Goal: Task Accomplishment & Management: Complete application form

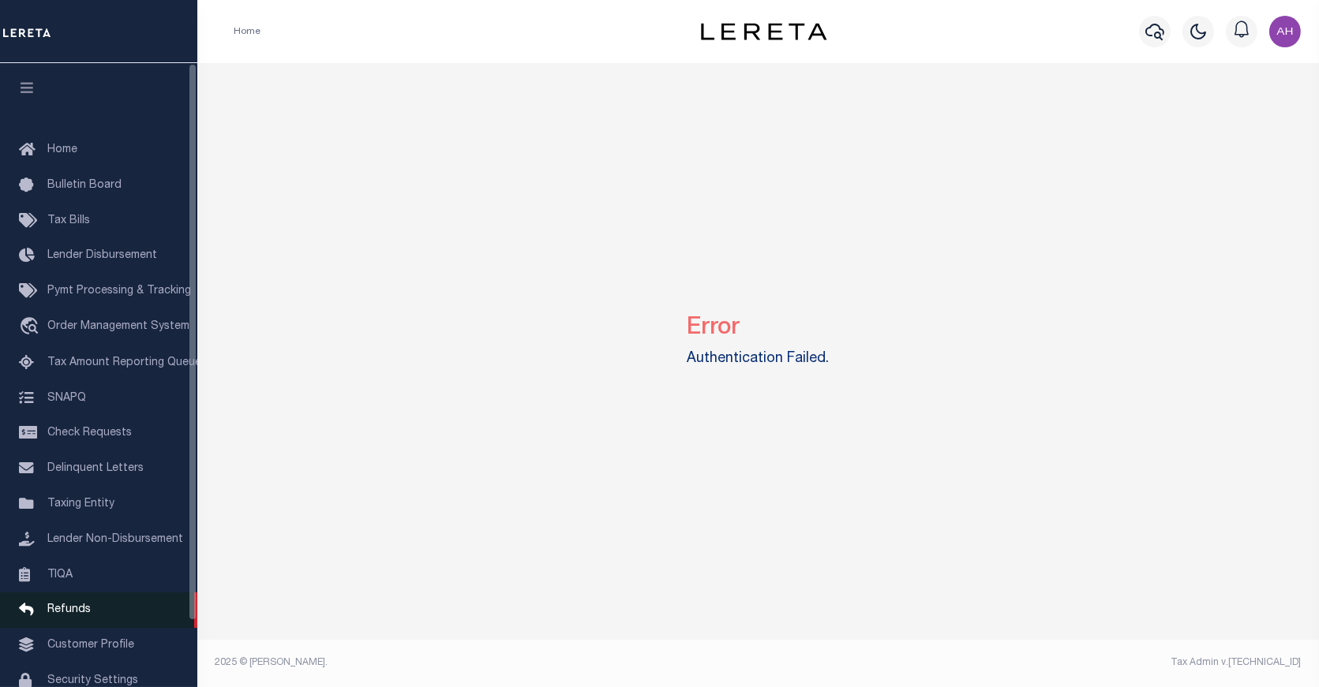
click at [52, 606] on span "Refunds" at bounding box center [68, 610] width 43 height 11
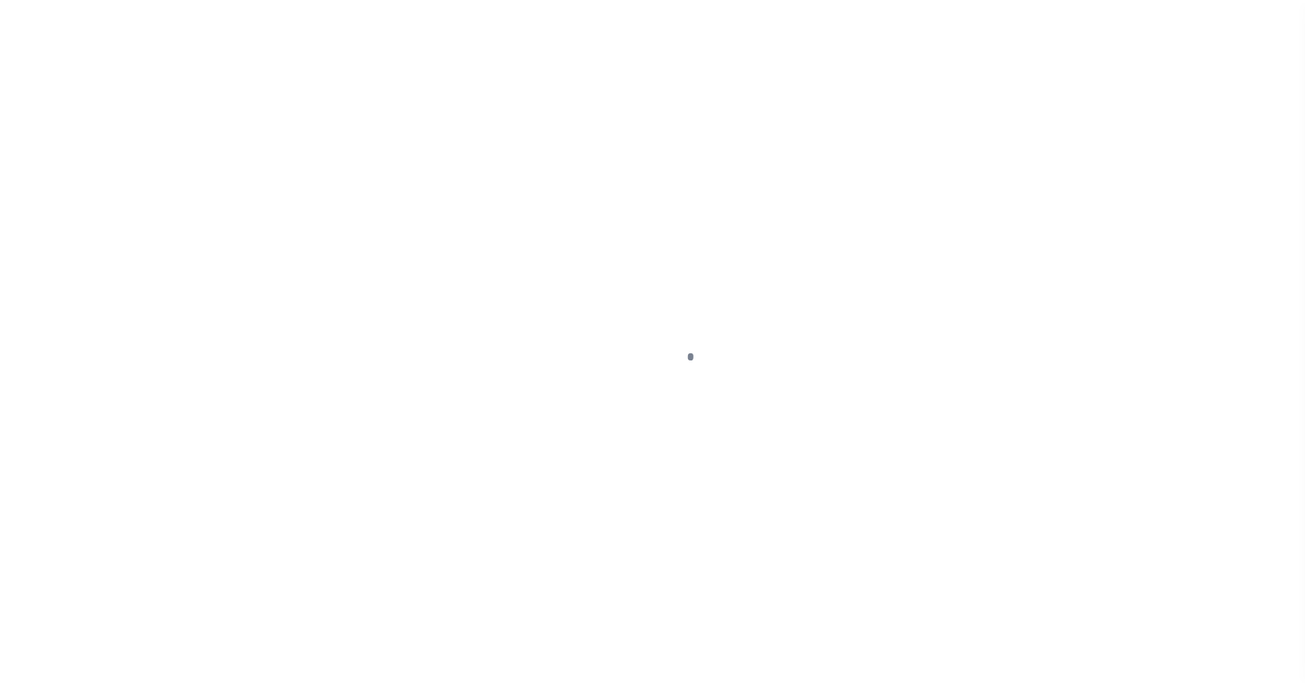
scroll to position [73, 0]
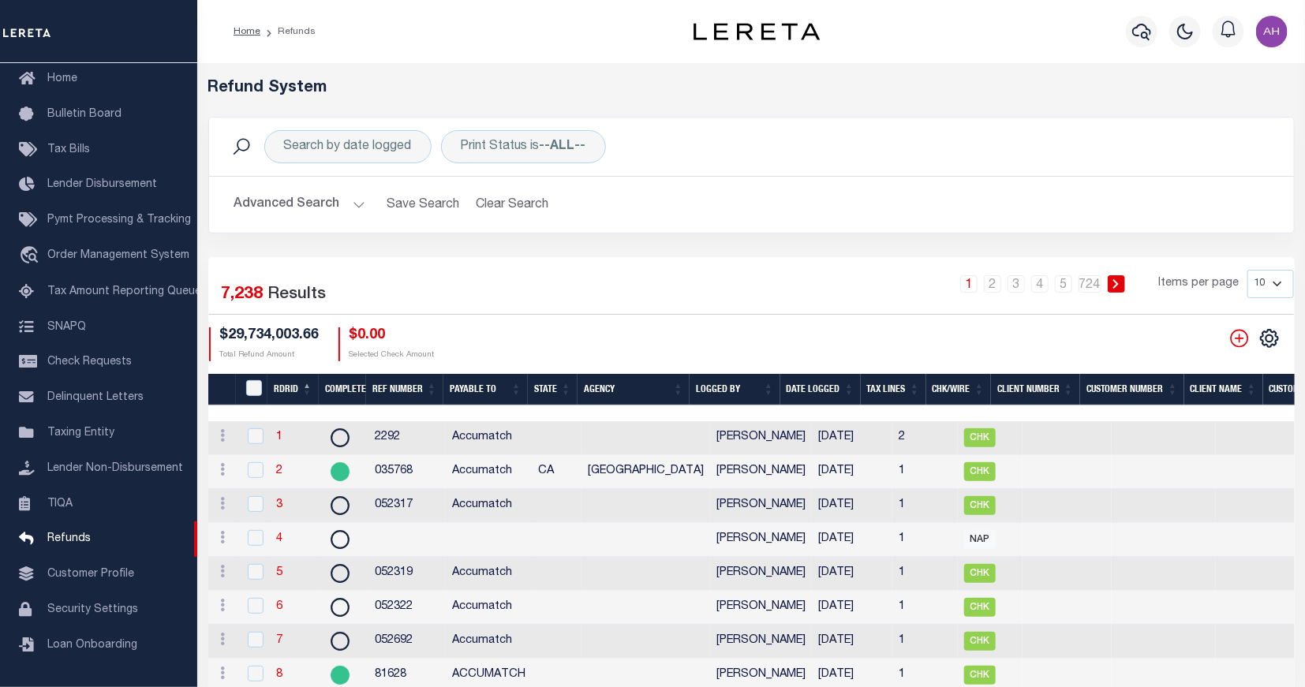
click at [286, 388] on th "RDRID" at bounding box center [293, 390] width 51 height 32
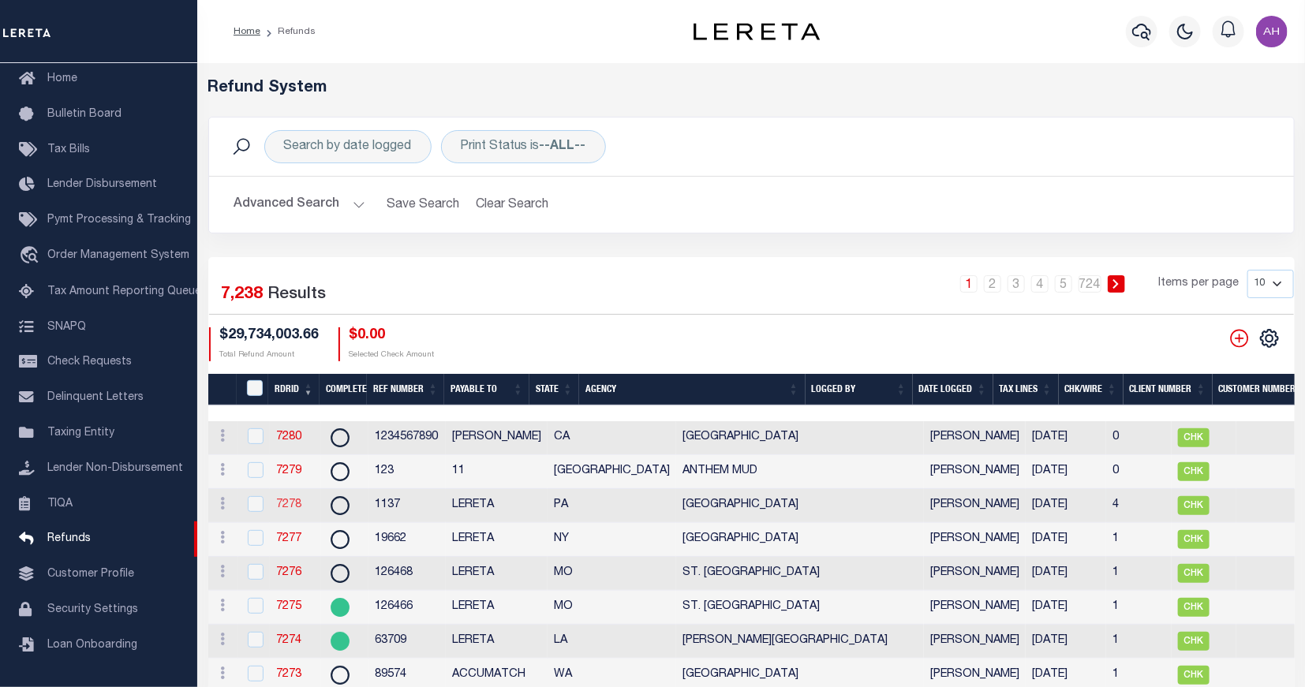
click at [289, 507] on link "7278" at bounding box center [288, 505] width 25 height 11
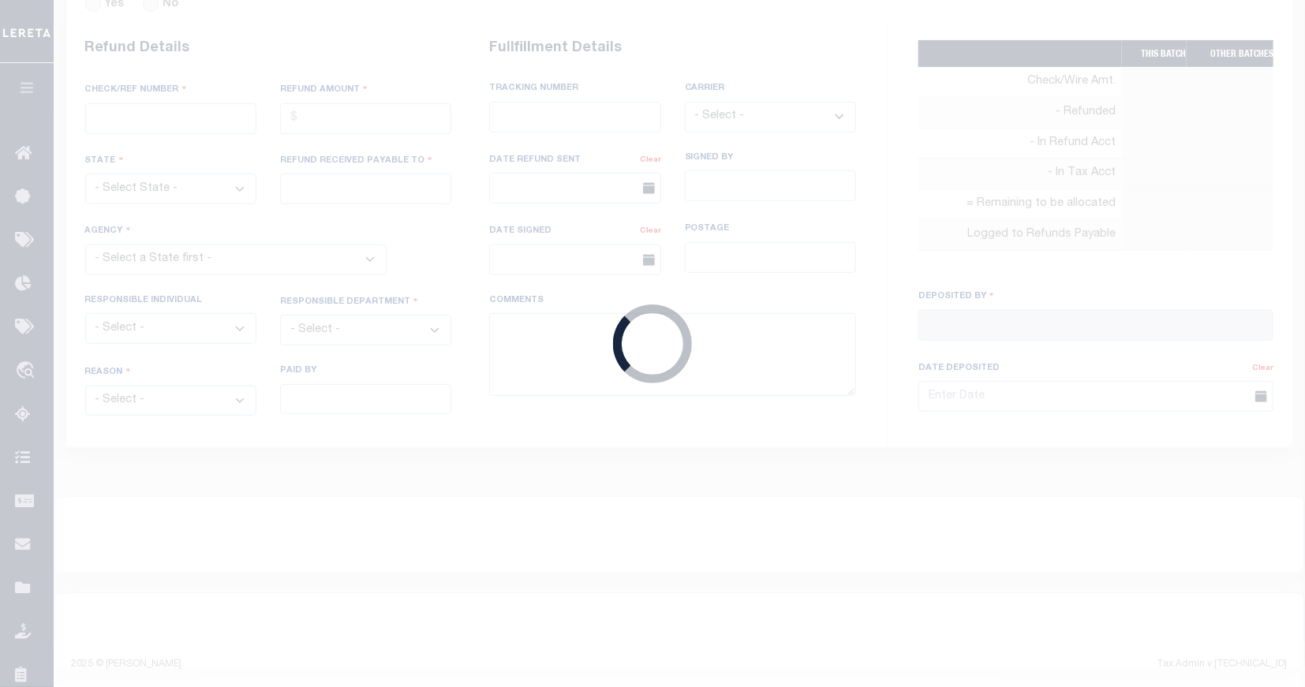
radio input "true"
type input "1137"
type input "$7,212.14"
select select "PA"
type input "LERETA"
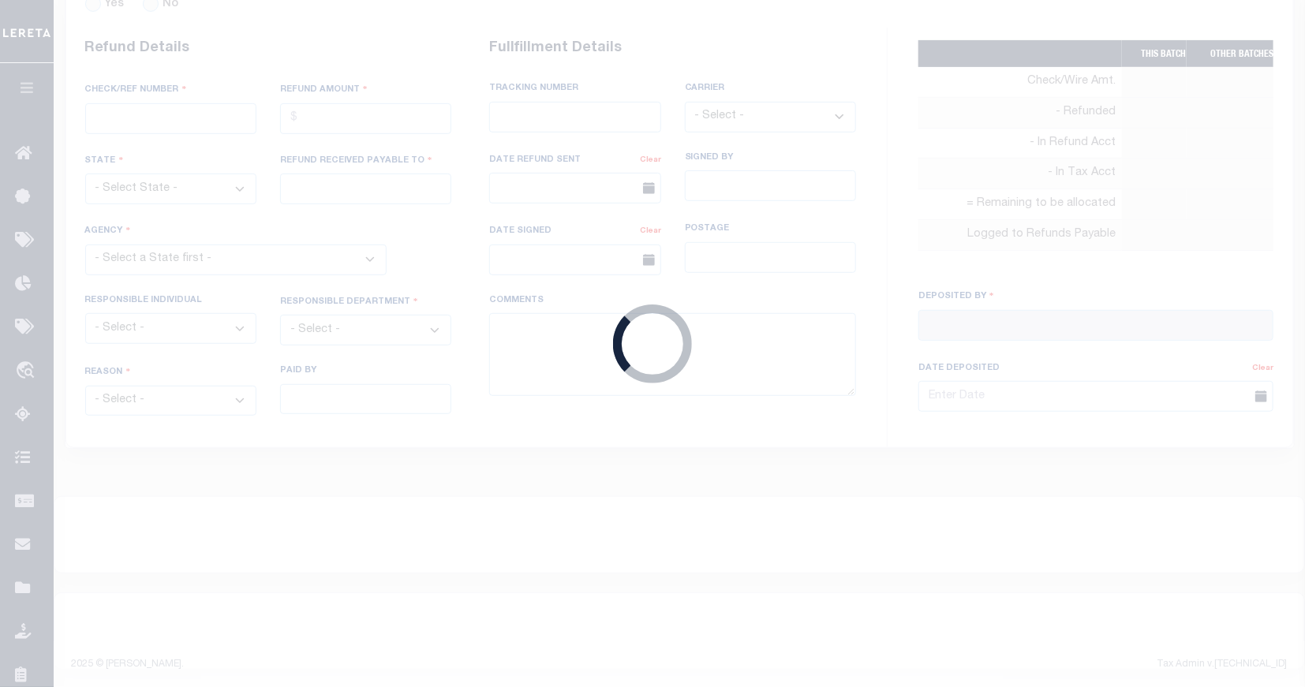
select select
select select "COL"
select select "OVP"
type textarea "DEPOSITING CK [DATE]"
type input "[PERSON_NAME]"
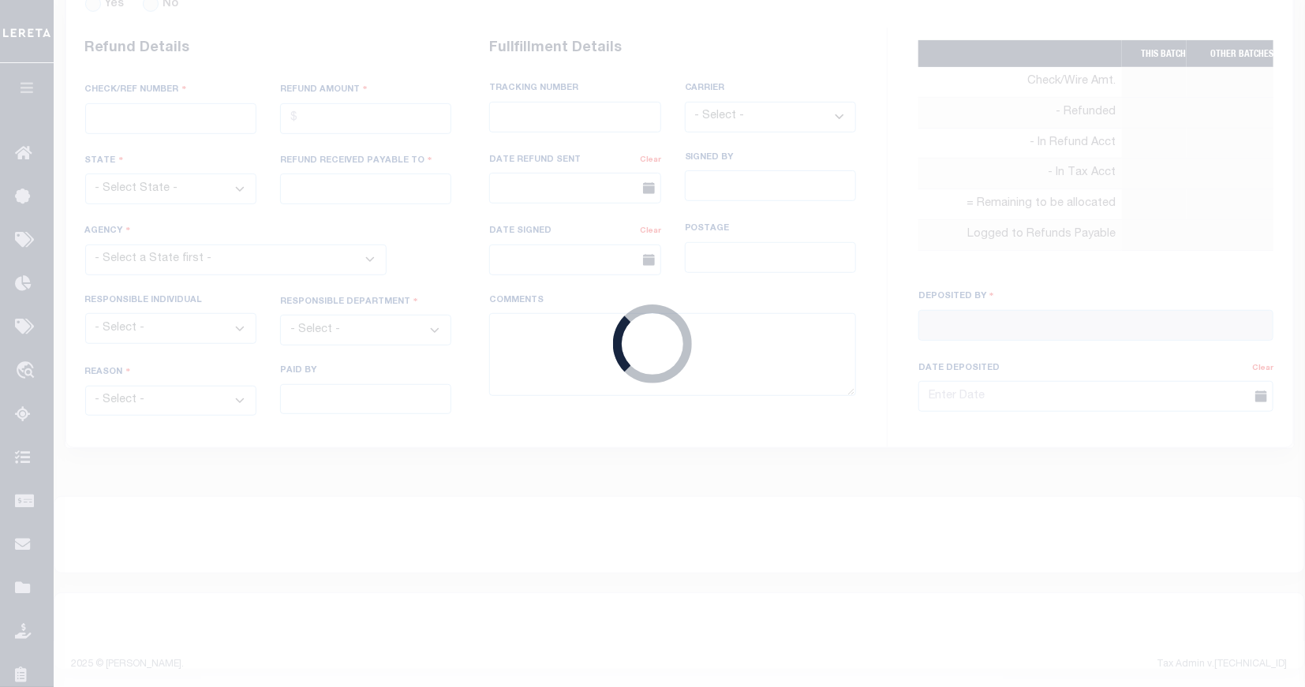
type input "[DATE]"
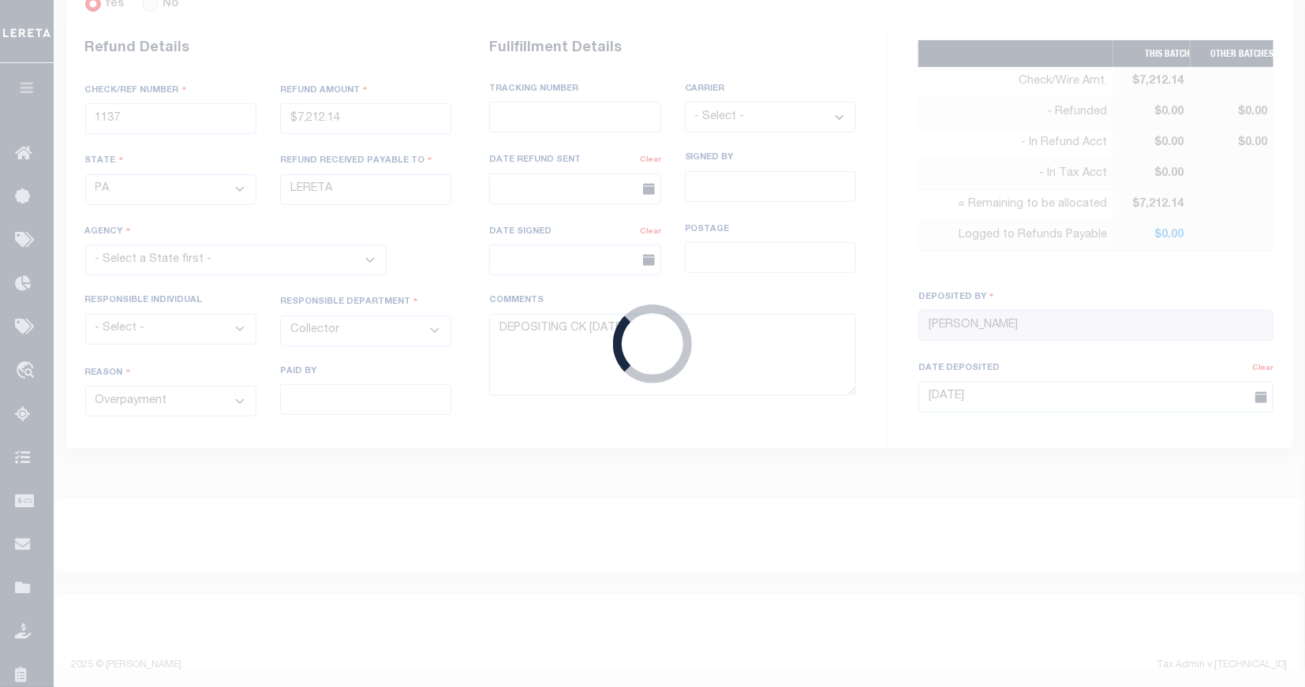
select select "4213304000"
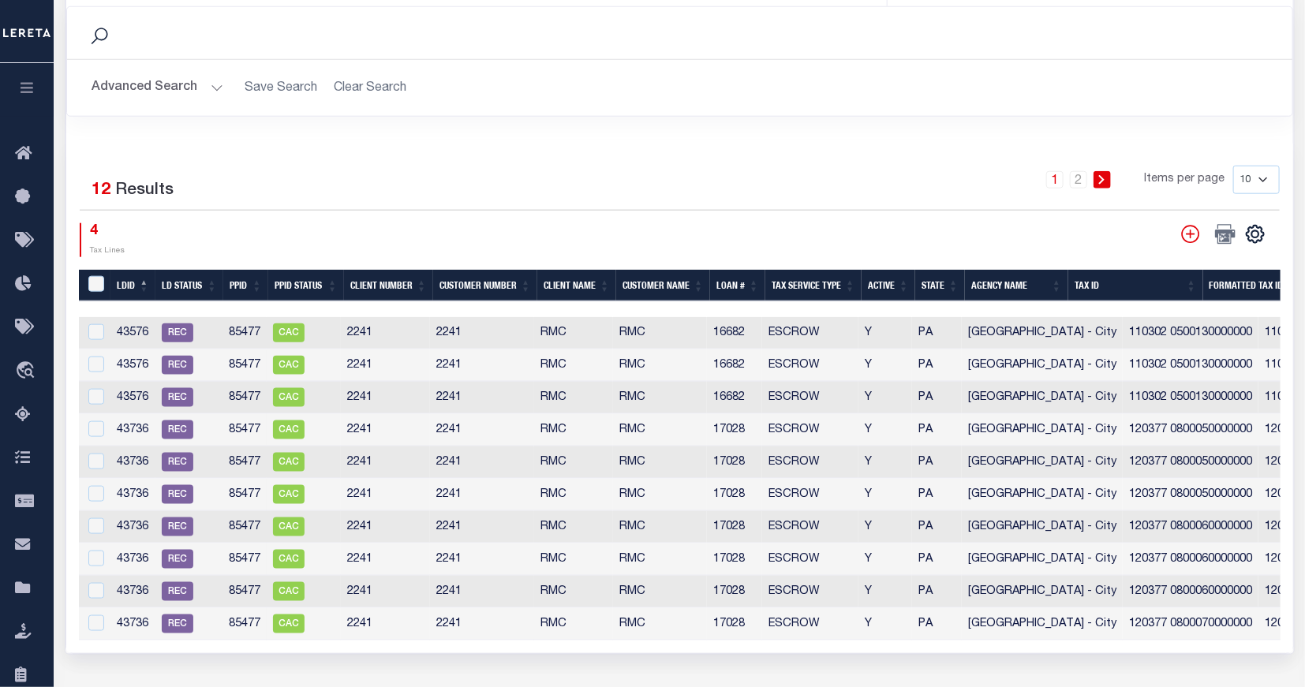
scroll to position [737, 0]
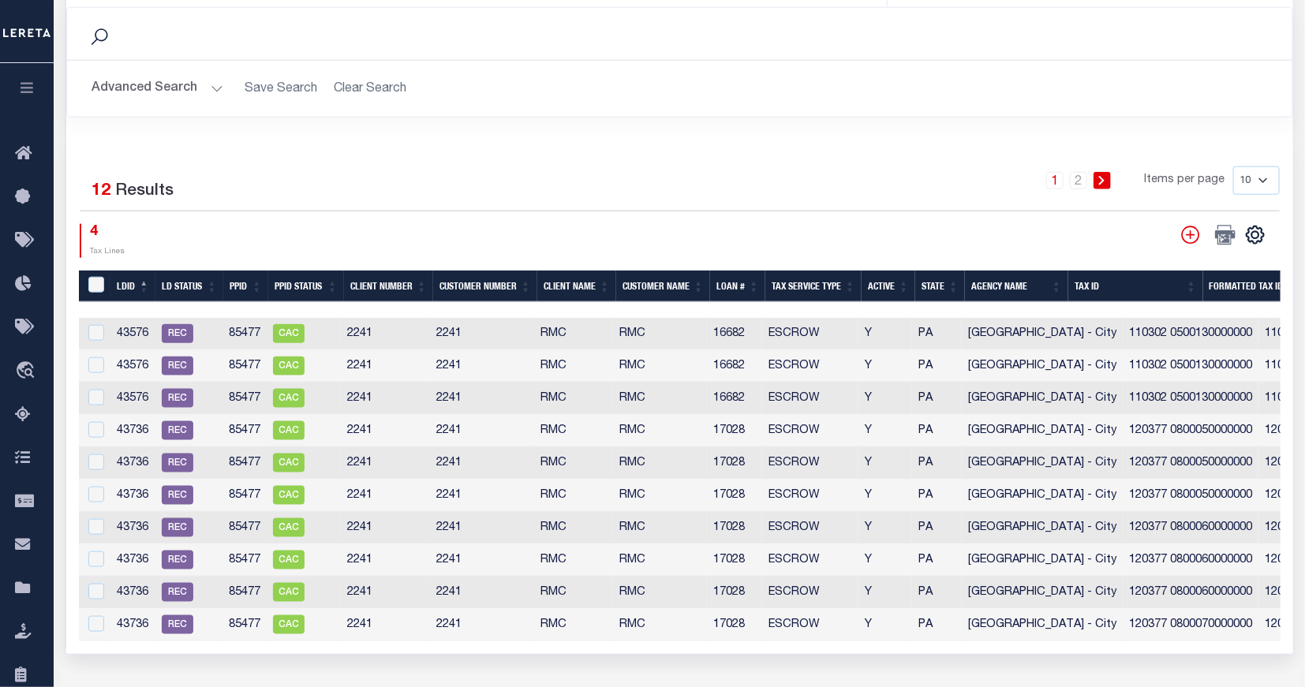
click at [24, 83] on icon "button" at bounding box center [27, 87] width 18 height 14
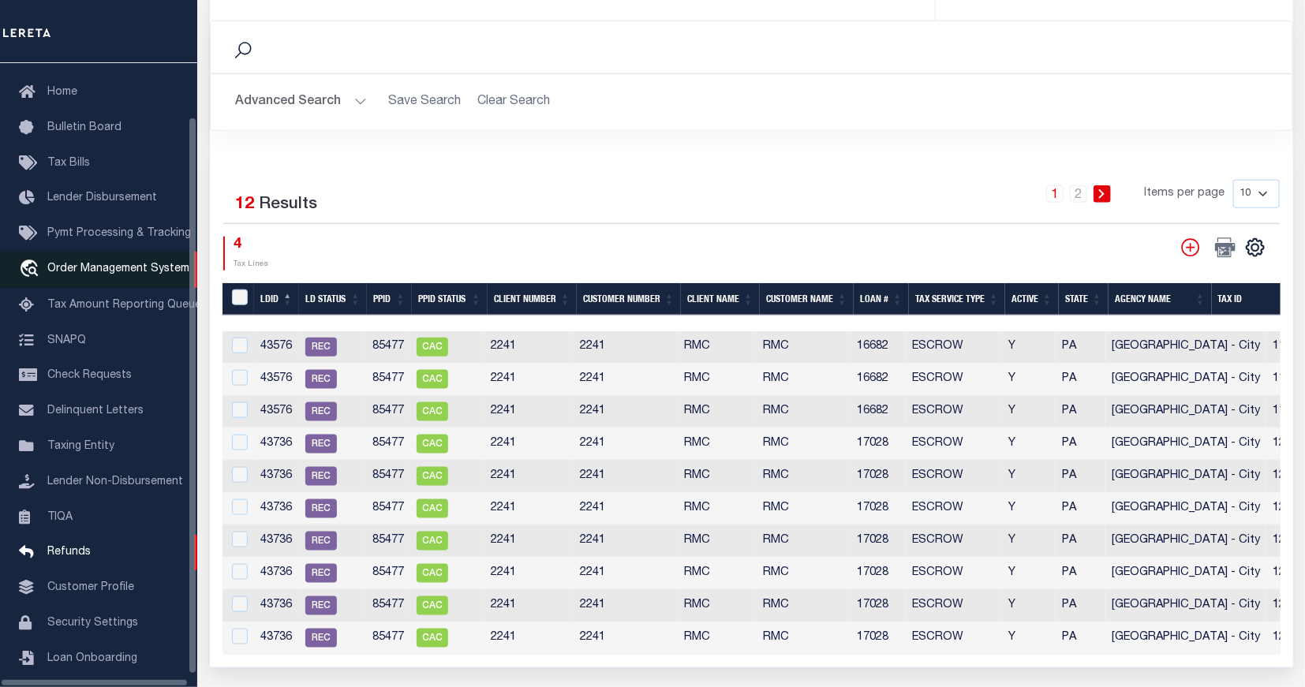
scroll to position [68, 0]
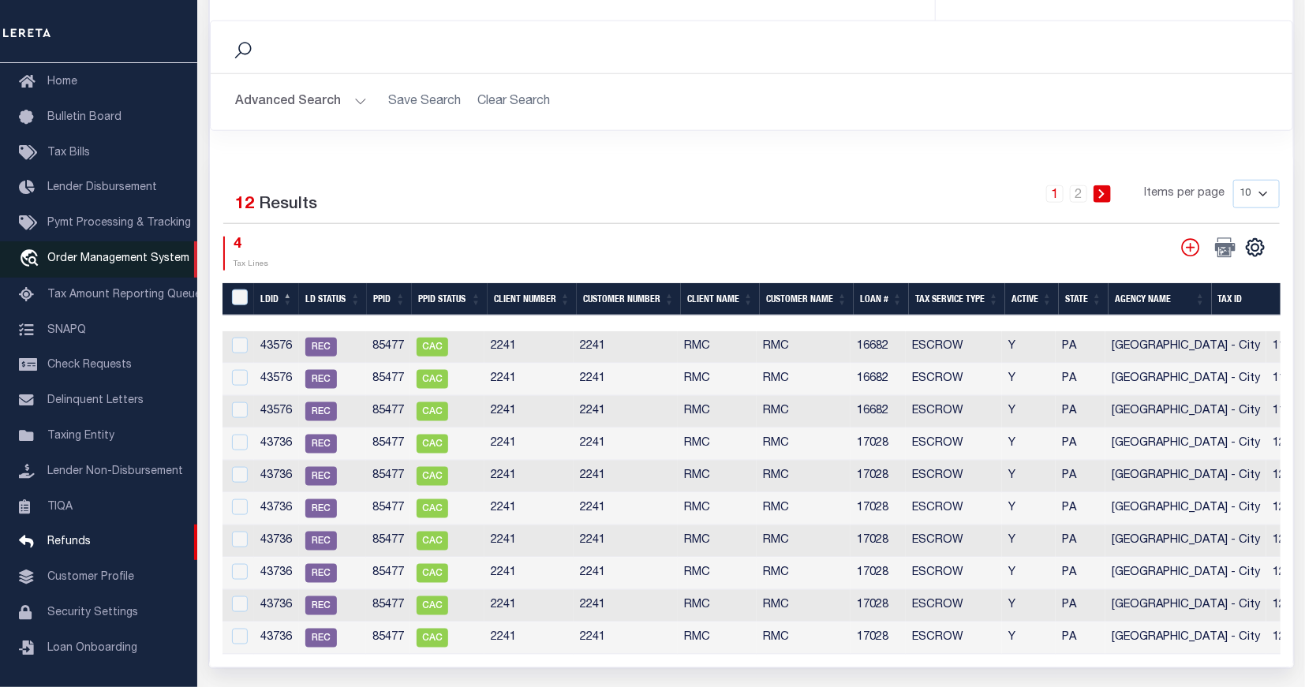
click at [118, 255] on span "Order Management System" at bounding box center [118, 258] width 142 height 11
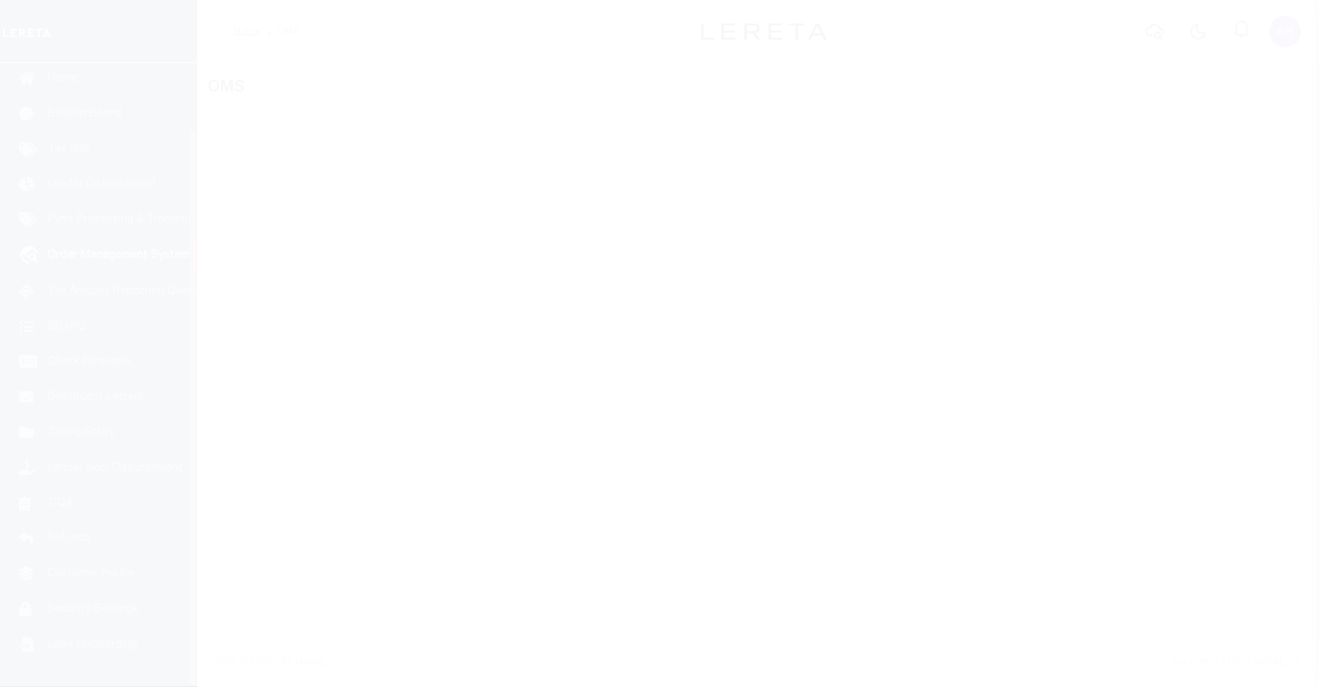
scroll to position [73, 0]
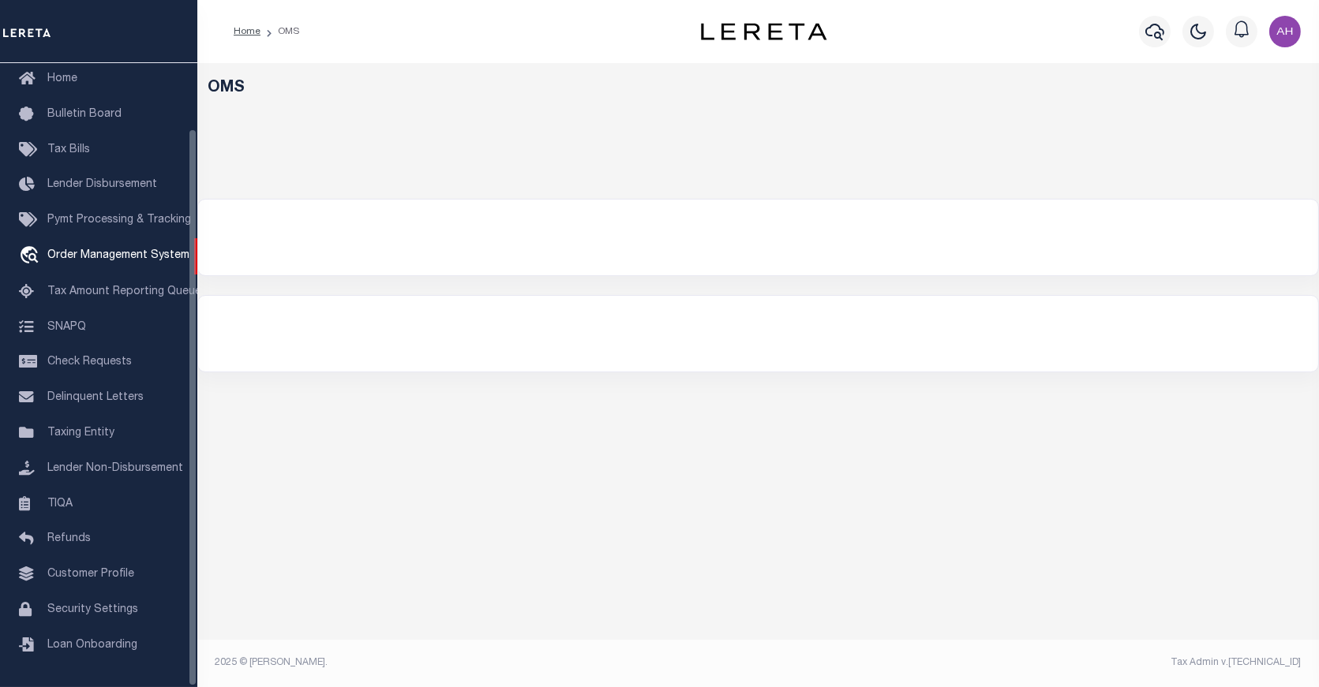
select select "200"
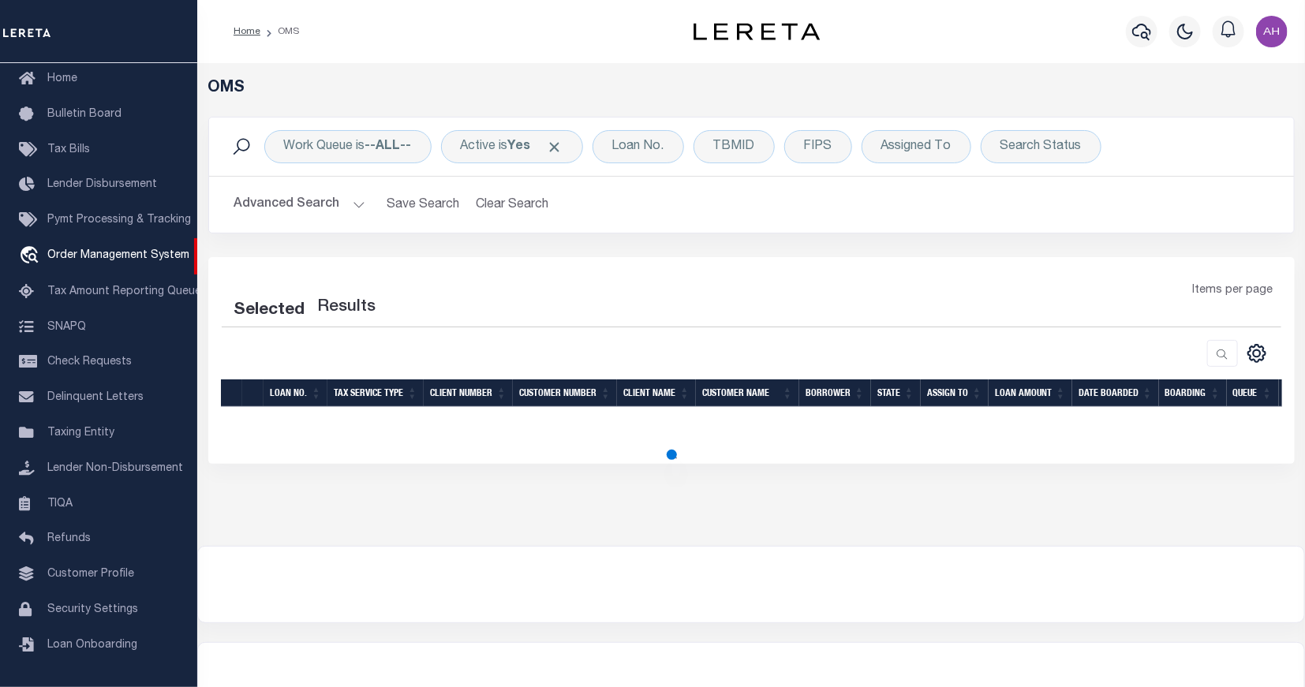
select select "200"
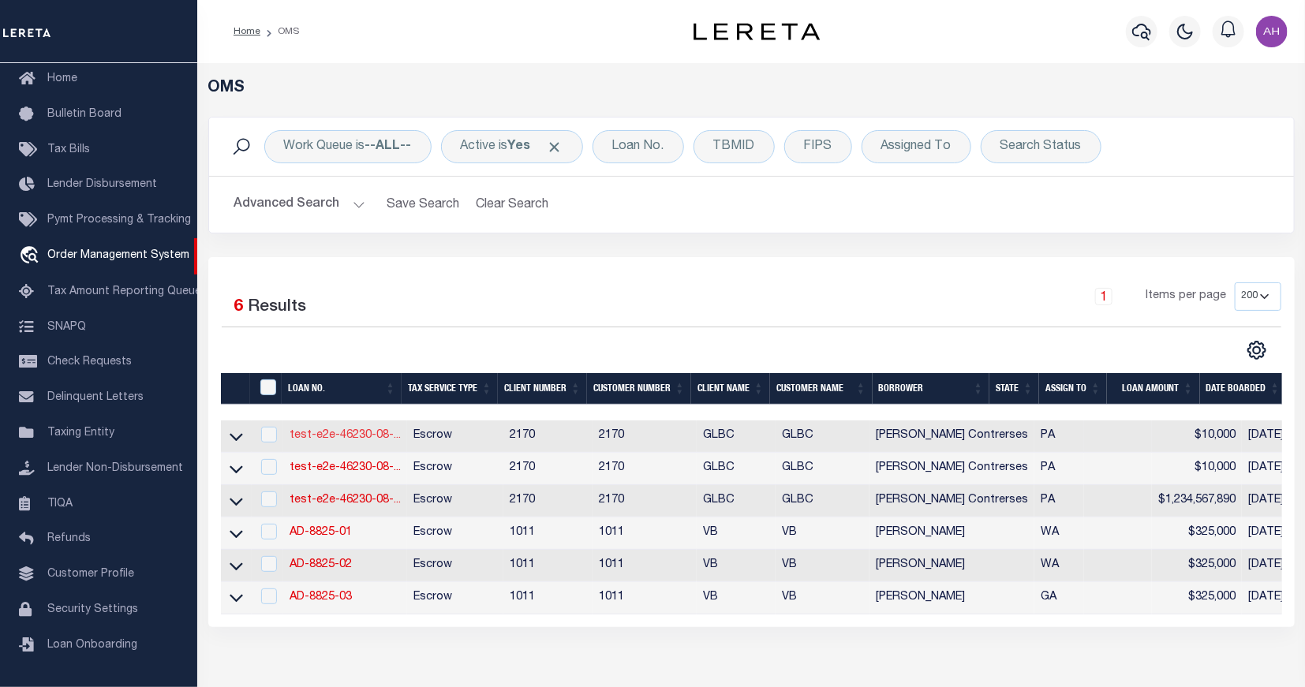
click at [319, 438] on link "test-e2e-46230-08-..." at bounding box center [345, 435] width 111 height 11
type input "test-e2e-46230-08-08-2025"
type input "[PERSON_NAME] Contrerses"
select select
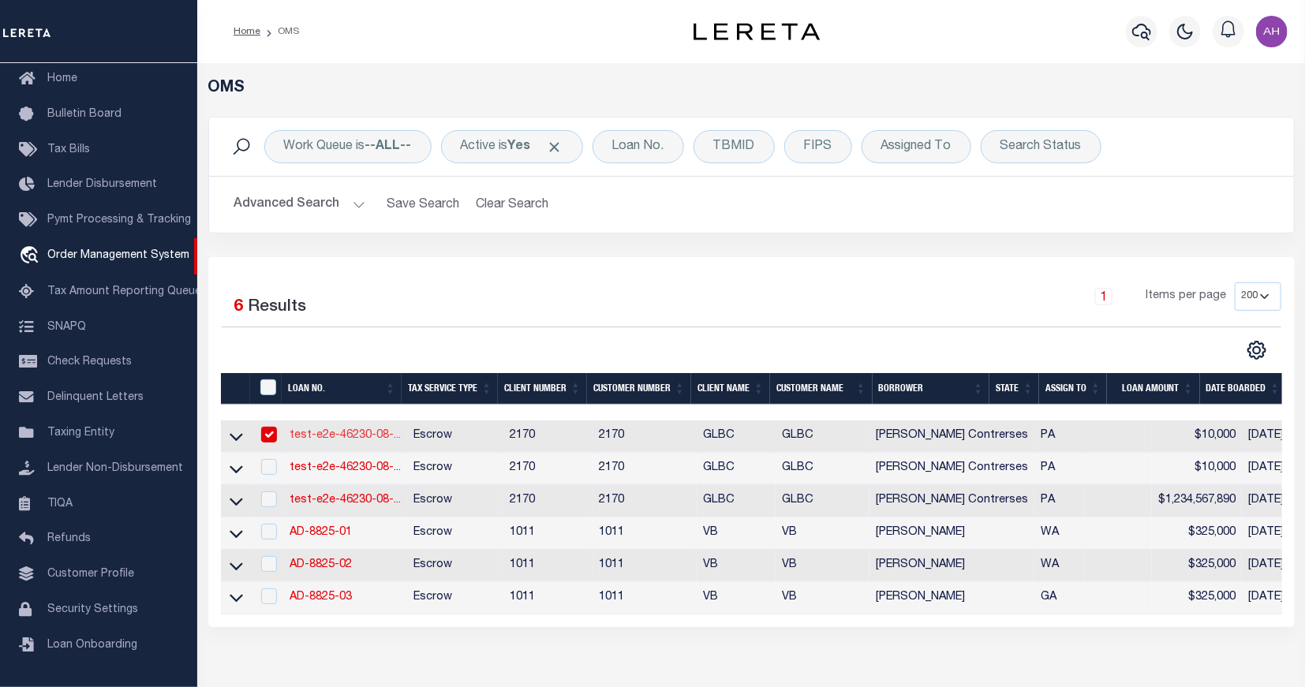
type input "2817 N 12TH ST"
type input "PHILADELPHIA PA 19133-1228"
type input "[DATE]"
select select "1000"
select select "10"
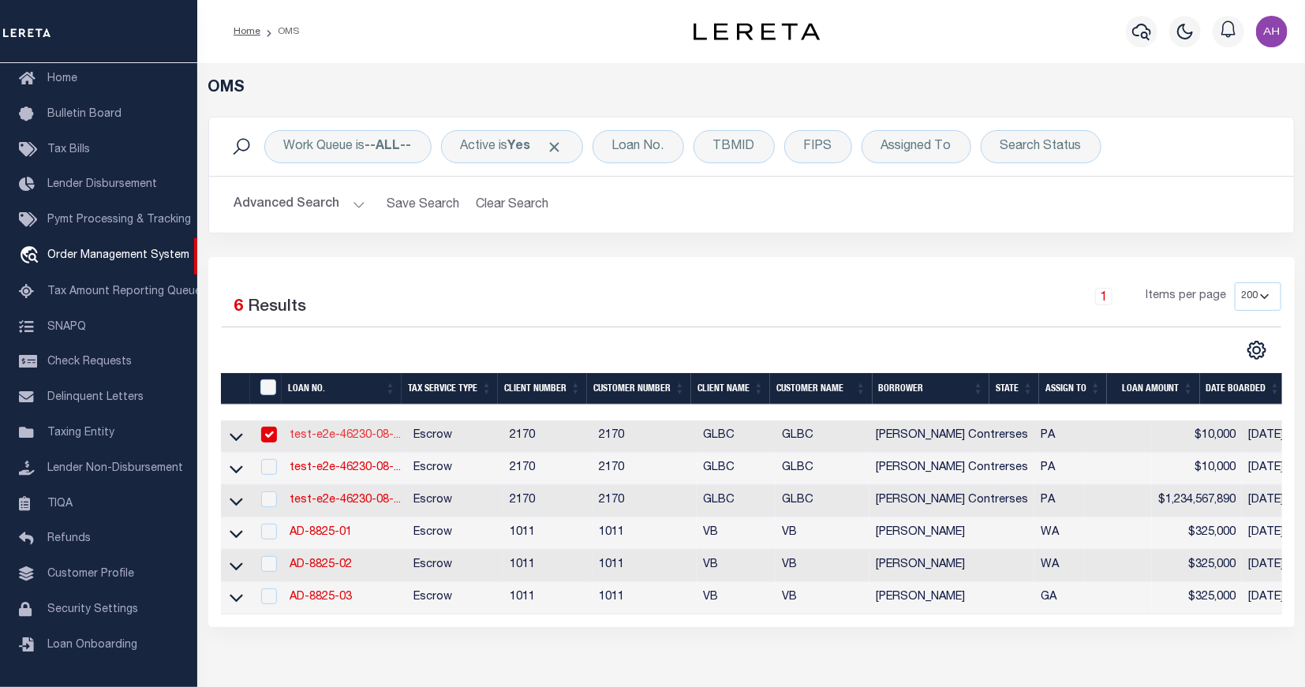
select select "Escrow"
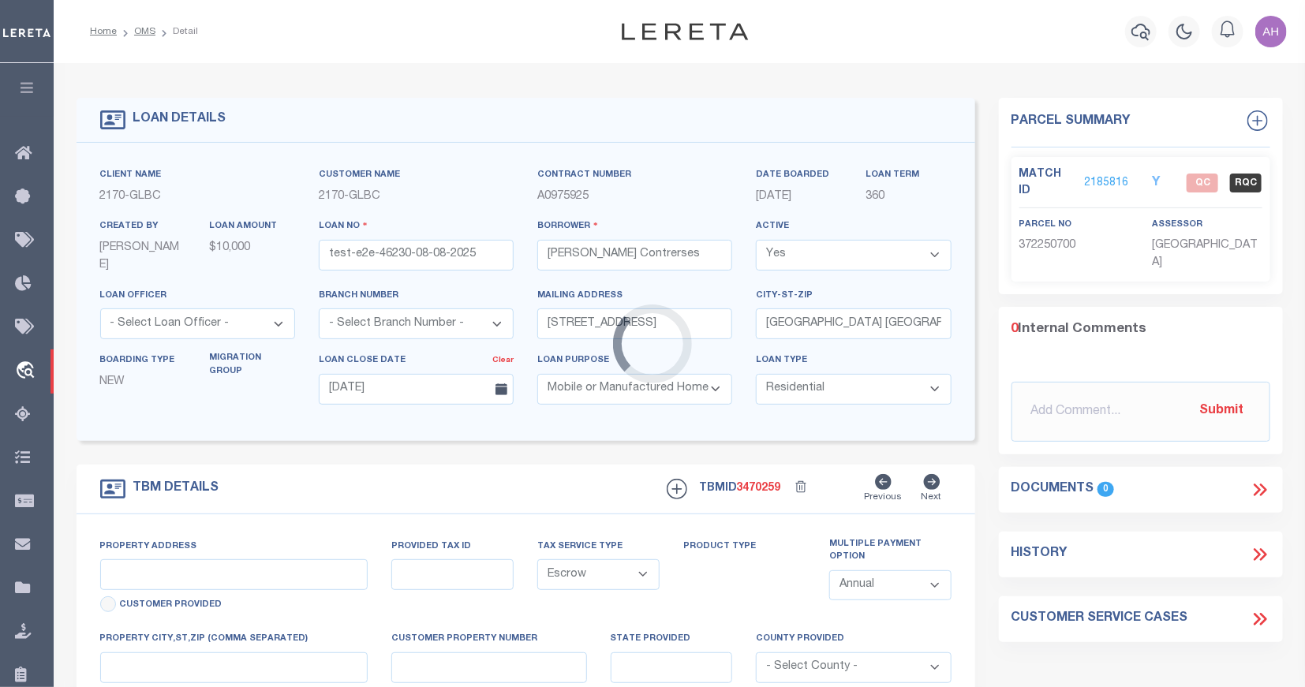
type input "2817 N 12TH ST"
type input "1302"
select select
type input "PHILADELPHIA PA 19133-1228"
type input "QA-CNUMBER-102134"
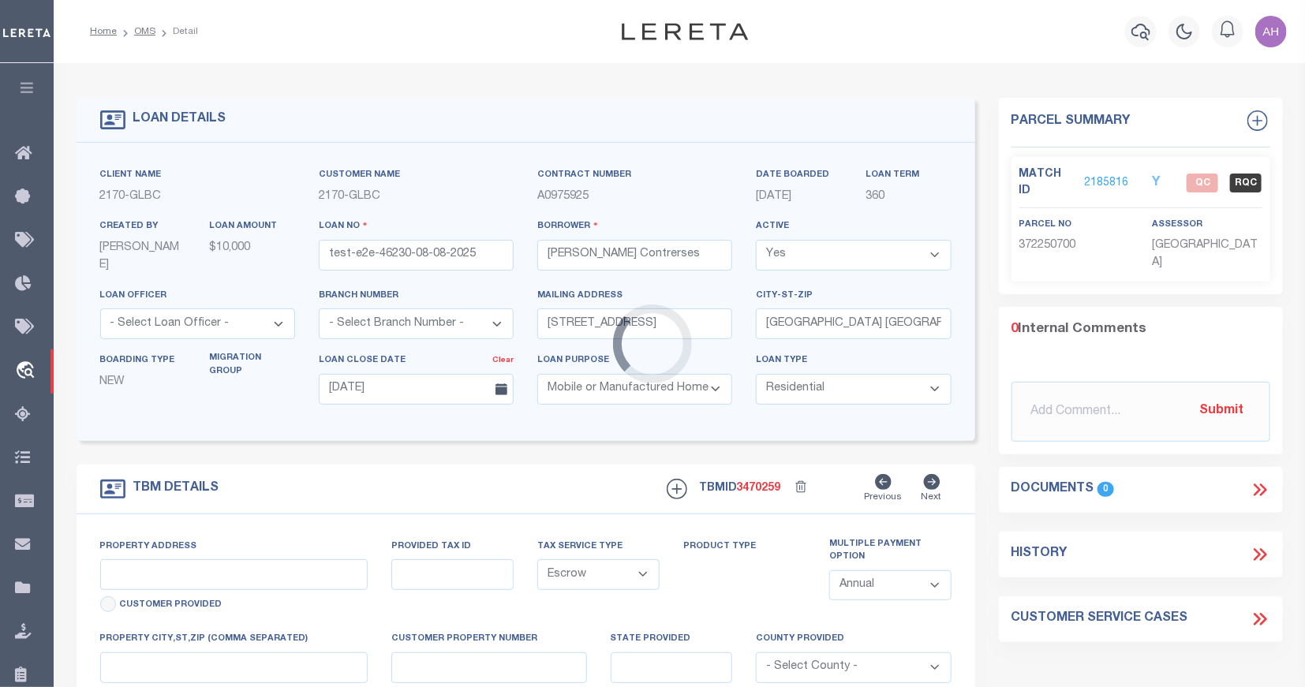
type input "PA"
type textarea "test legal"
type textarea "MH - Mobile Home Only"
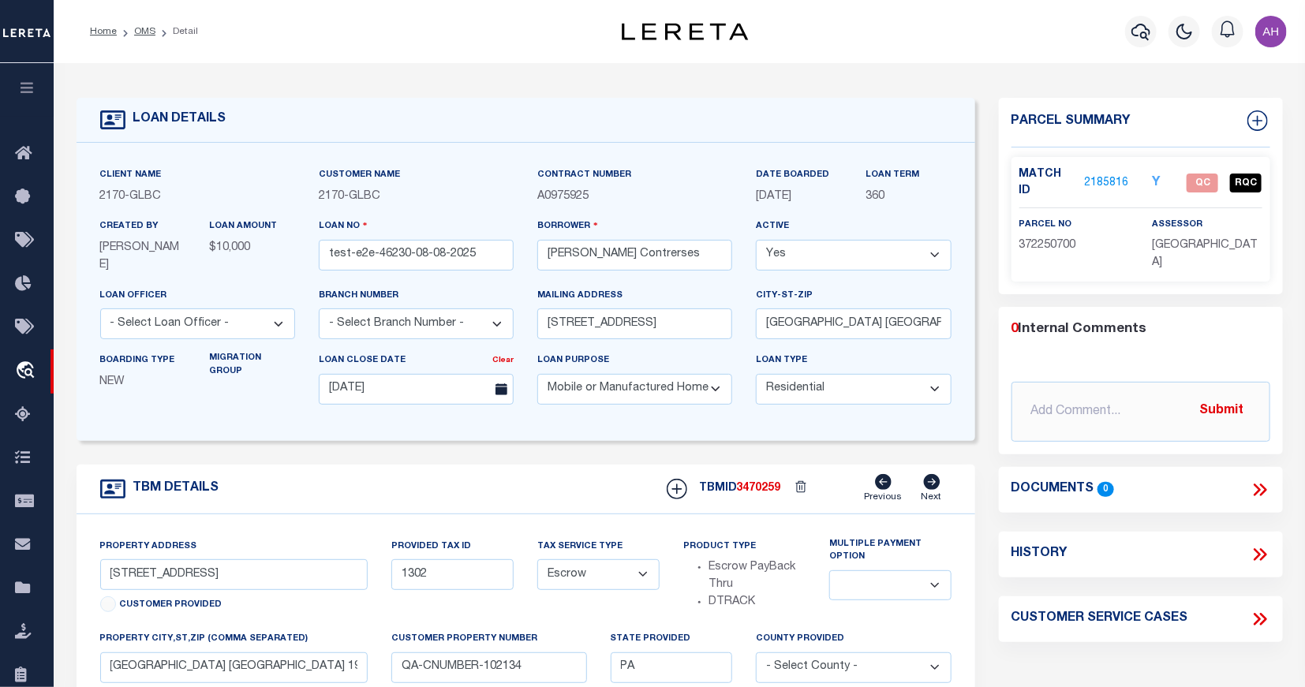
click at [1263, 490] on icon at bounding box center [1263, 490] width 7 height 13
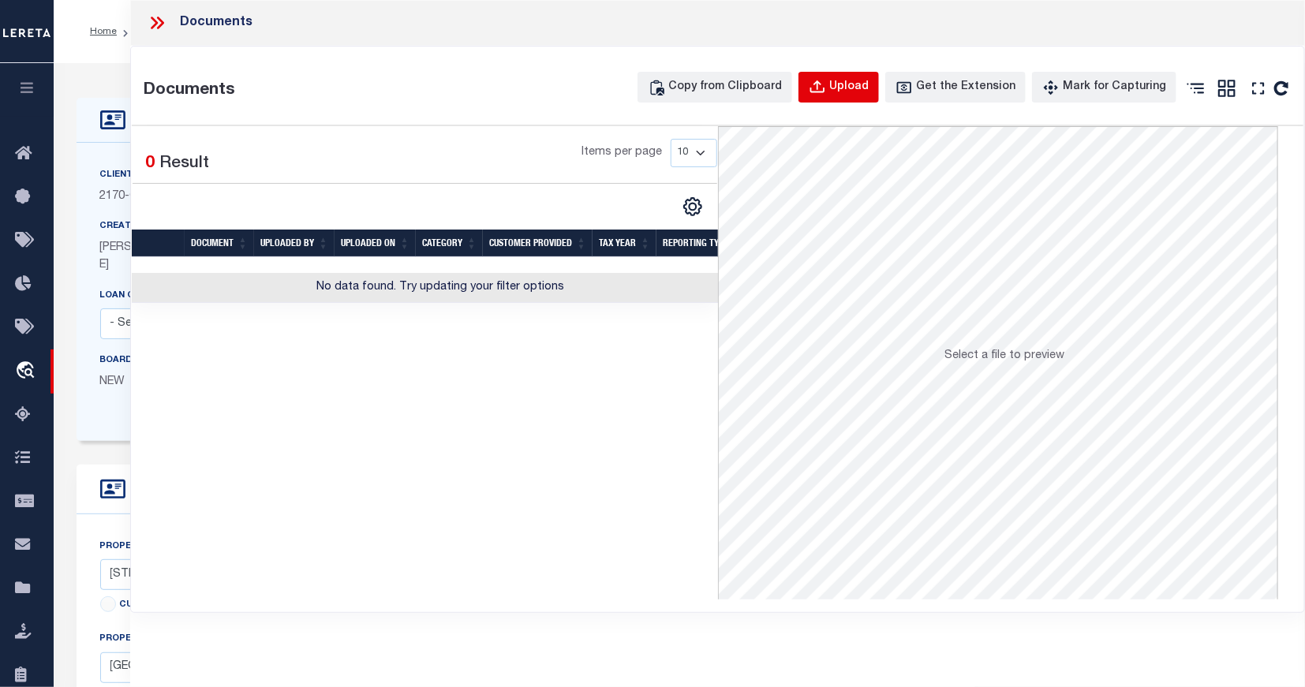
click at [869, 80] on div "Upload" at bounding box center [848, 87] width 39 height 17
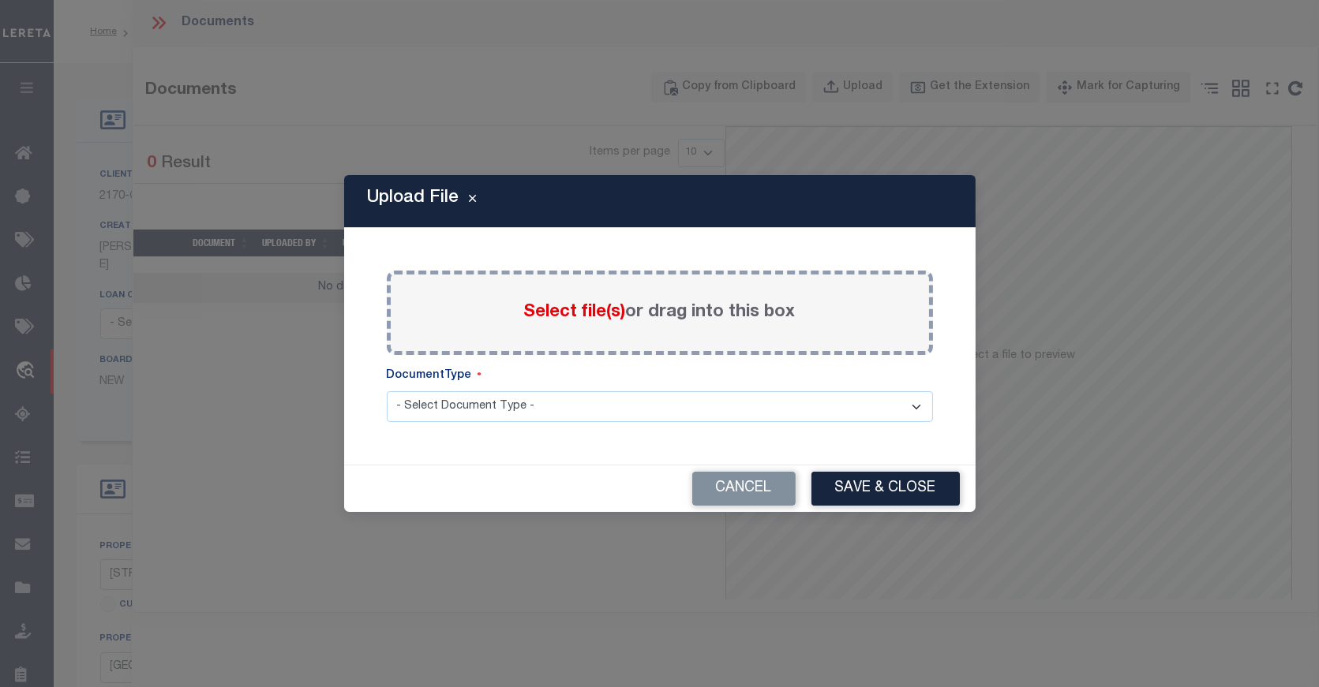
click at [633, 406] on select "- Select Document Type - Tax Service Documents" at bounding box center [660, 406] width 546 height 31
click at [743, 489] on button "Cancel" at bounding box center [743, 489] width 103 height 34
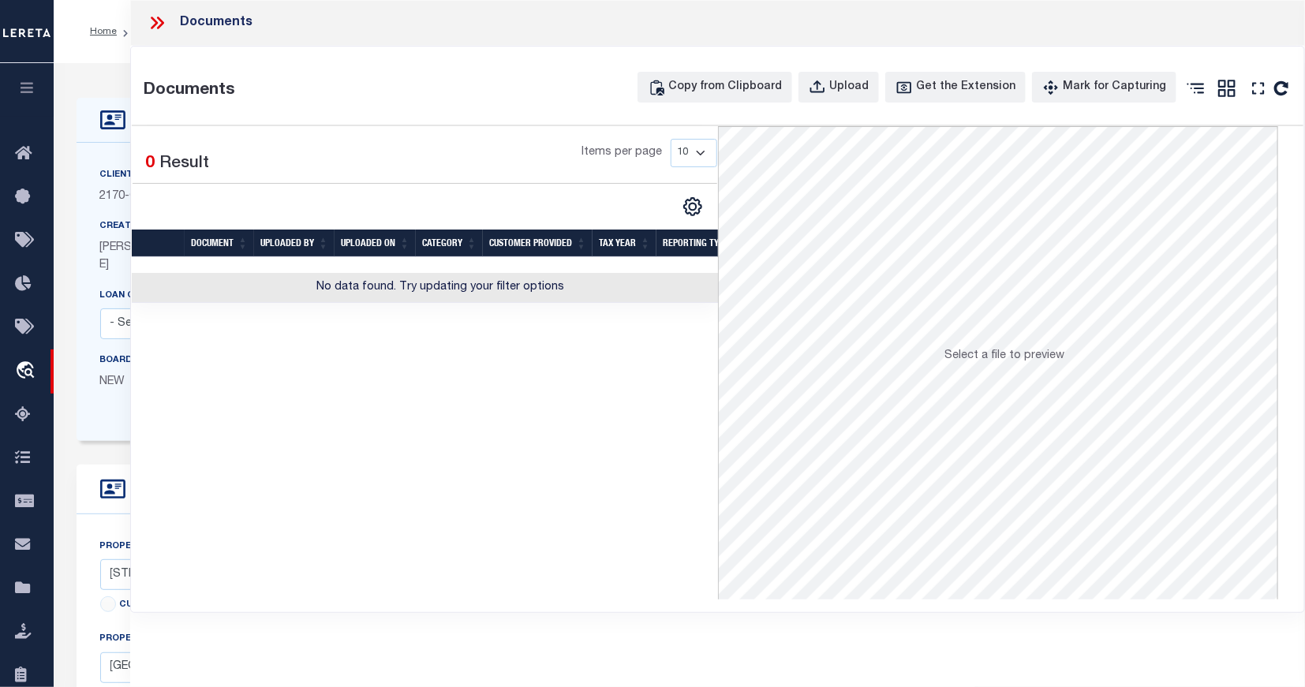
click at [147, 21] on icon at bounding box center [157, 23] width 21 height 21
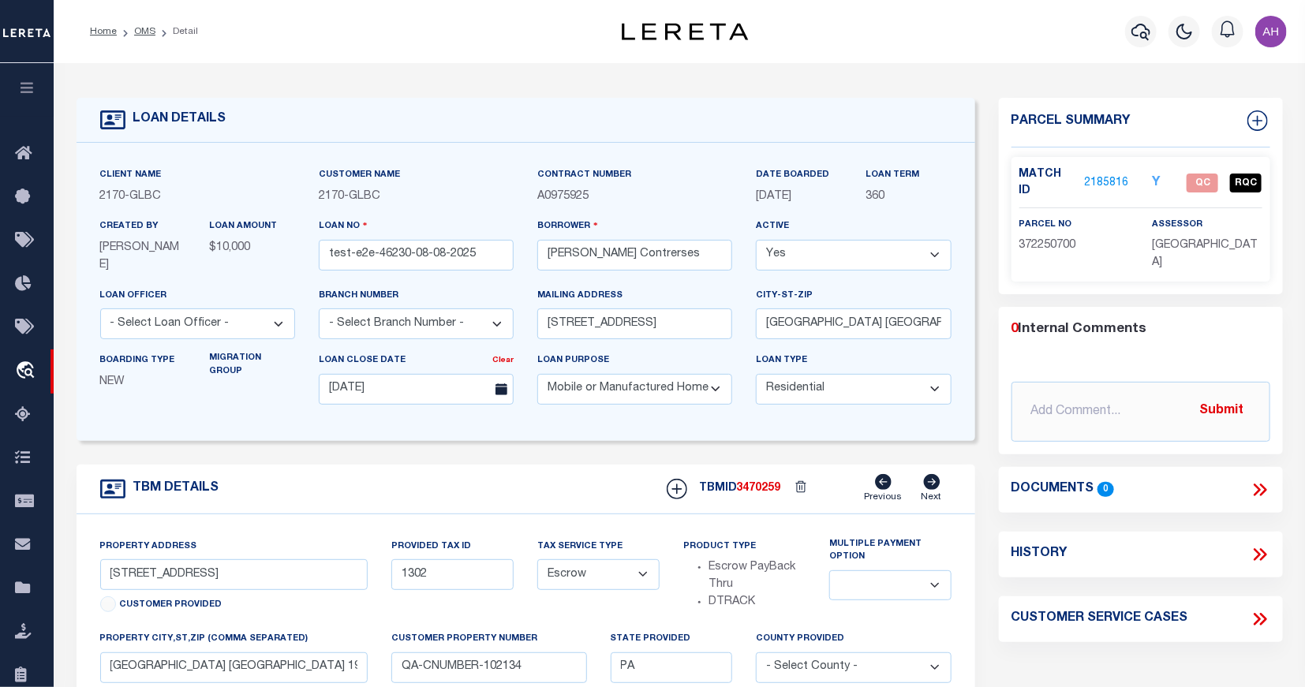
click at [1255, 484] on icon at bounding box center [1257, 490] width 7 height 13
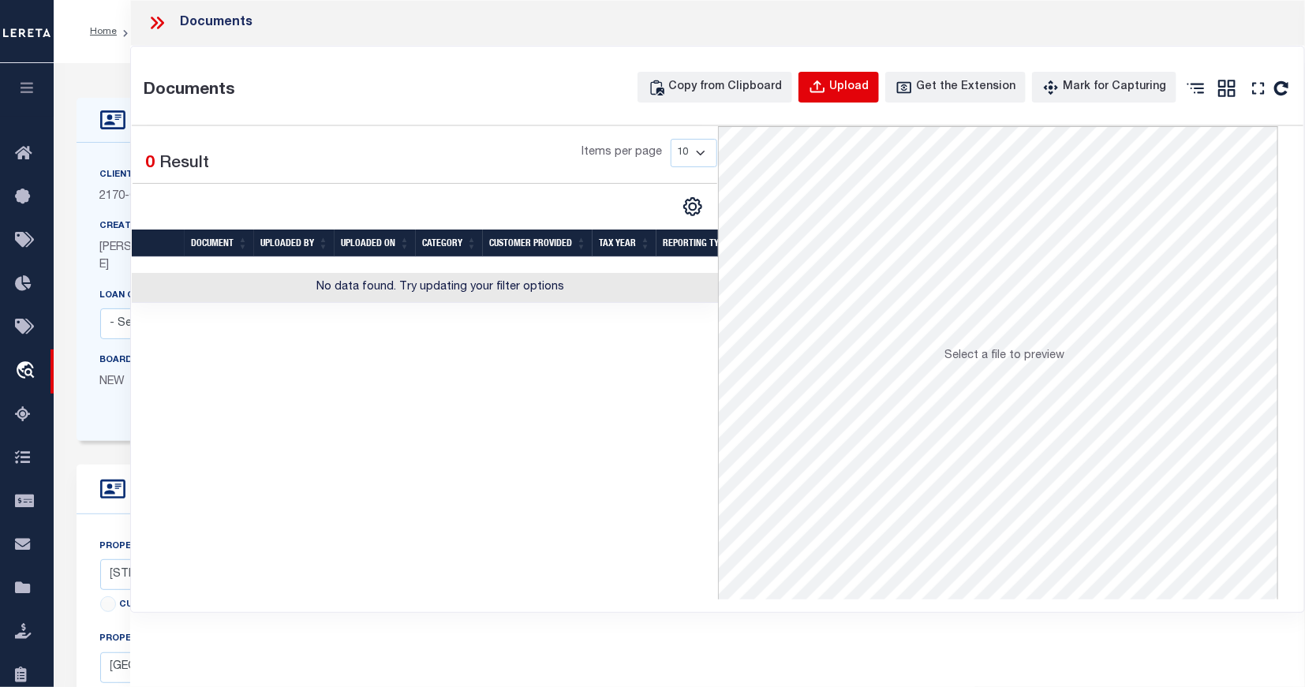
click at [869, 89] on div "Upload" at bounding box center [848, 87] width 39 height 17
select select
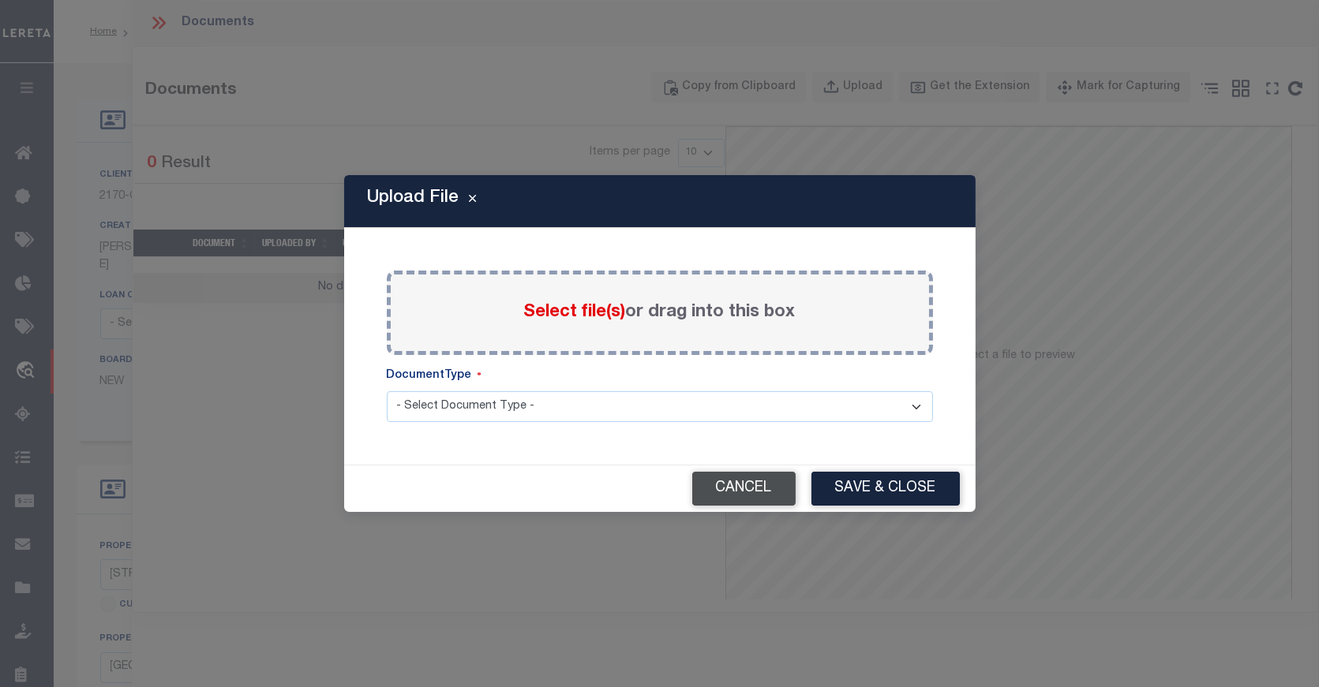
click at [779, 492] on button "Cancel" at bounding box center [743, 489] width 103 height 34
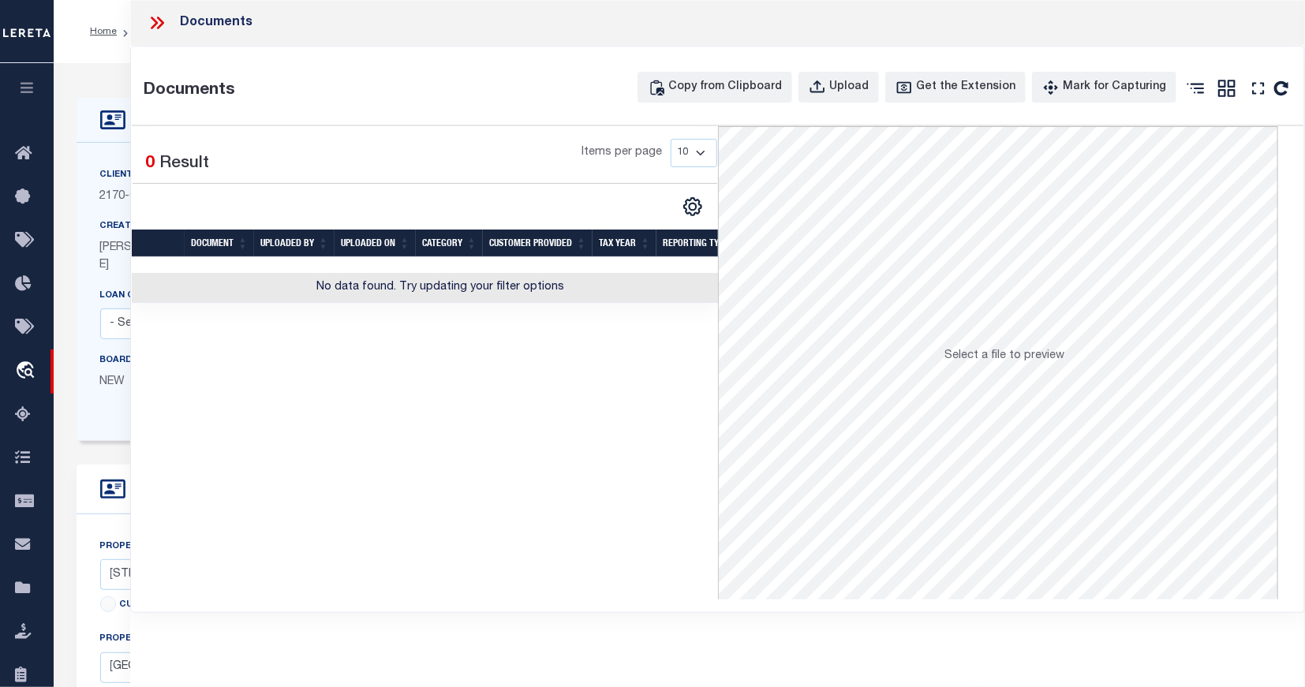
click at [152, 32] on icon at bounding box center [157, 23] width 21 height 21
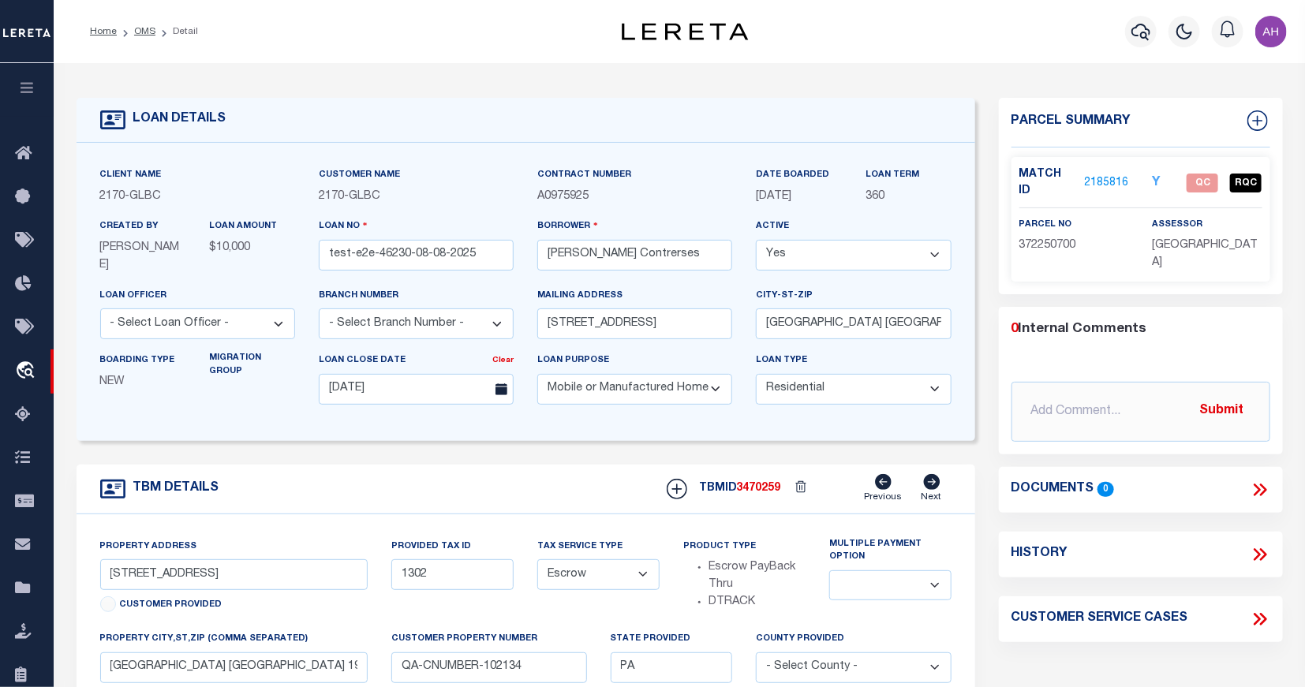
click at [1098, 182] on link "2185816" at bounding box center [1107, 183] width 44 height 17
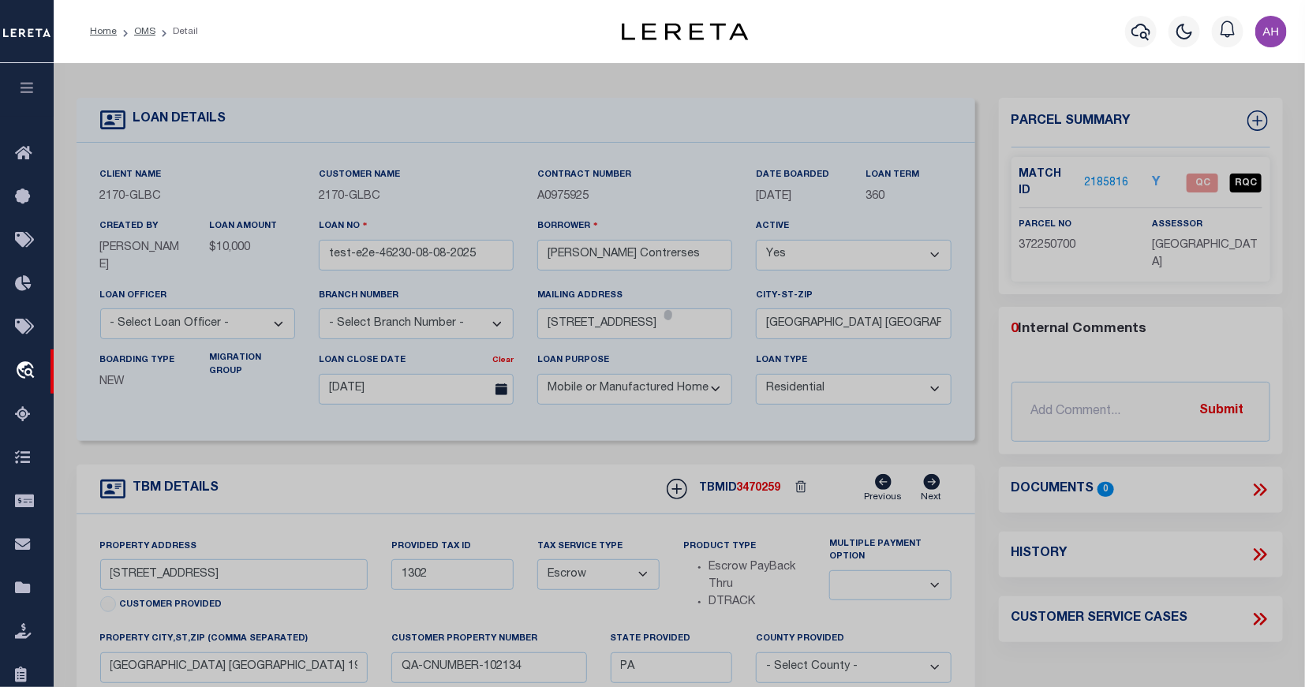
checkbox input "false"
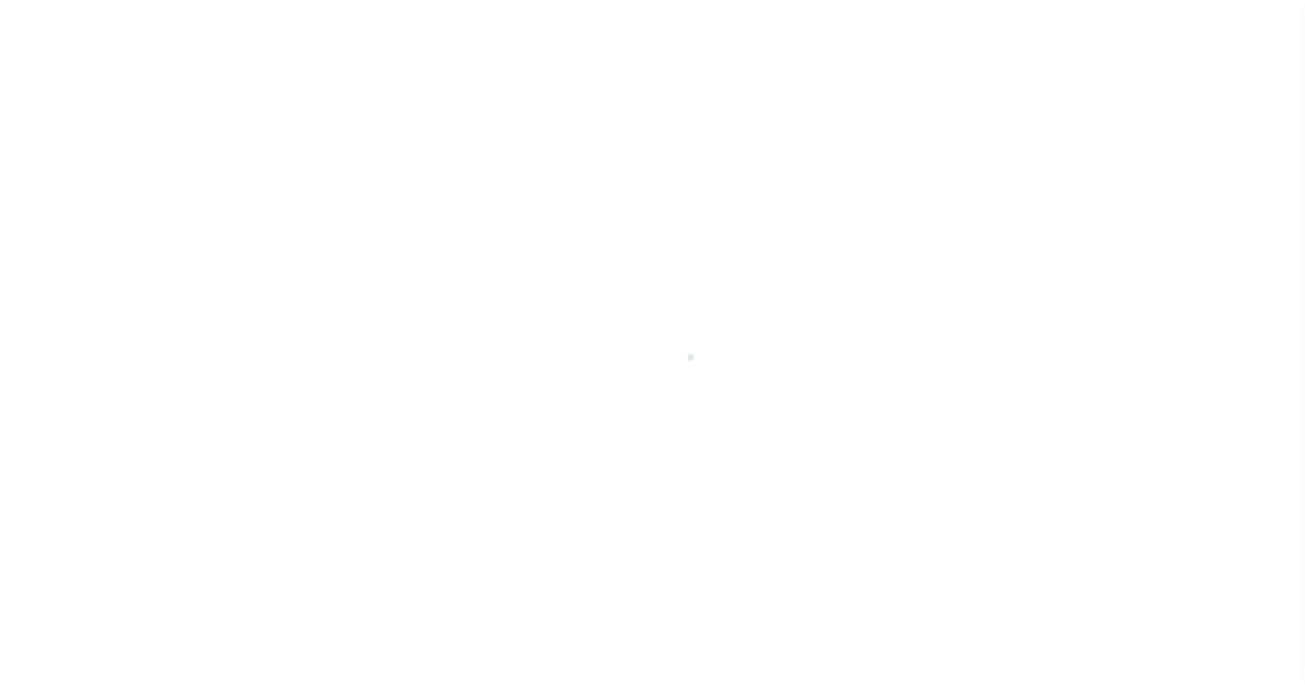
select select "1000"
select select "10"
select select "Escrow"
